Goal: Answer question/provide support: Answer question/provide support

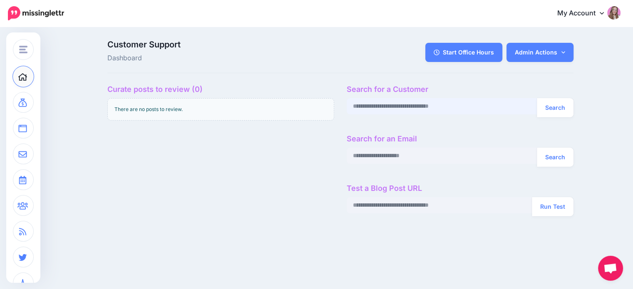
click at [380, 99] on input "text" at bounding box center [441, 106] width 191 height 16
type input "**********"
click at [554, 103] on button "Search" at bounding box center [555, 107] width 37 height 19
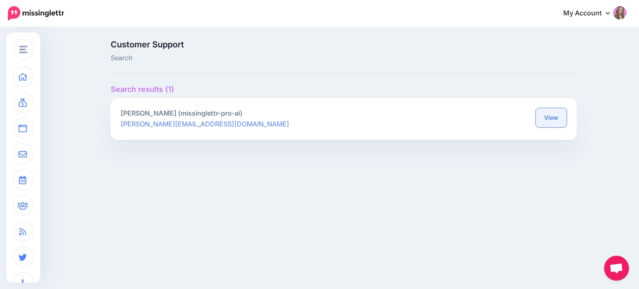
click at [547, 115] on link "View" at bounding box center [551, 117] width 31 height 19
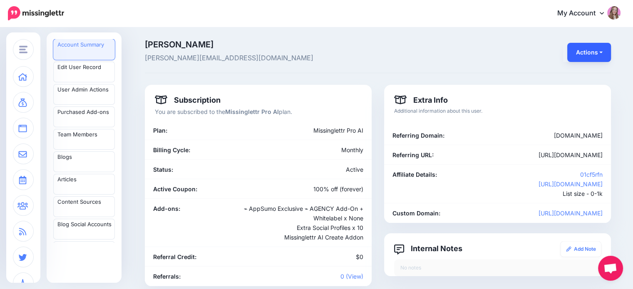
click at [587, 54] on button "Actions" at bounding box center [589, 52] width 44 height 19
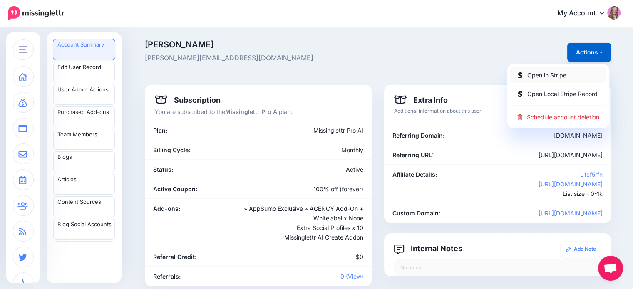
click at [576, 68] on link "Open in Stripe" at bounding box center [557, 75] width 95 height 16
